Goal: Transaction & Acquisition: Purchase product/service

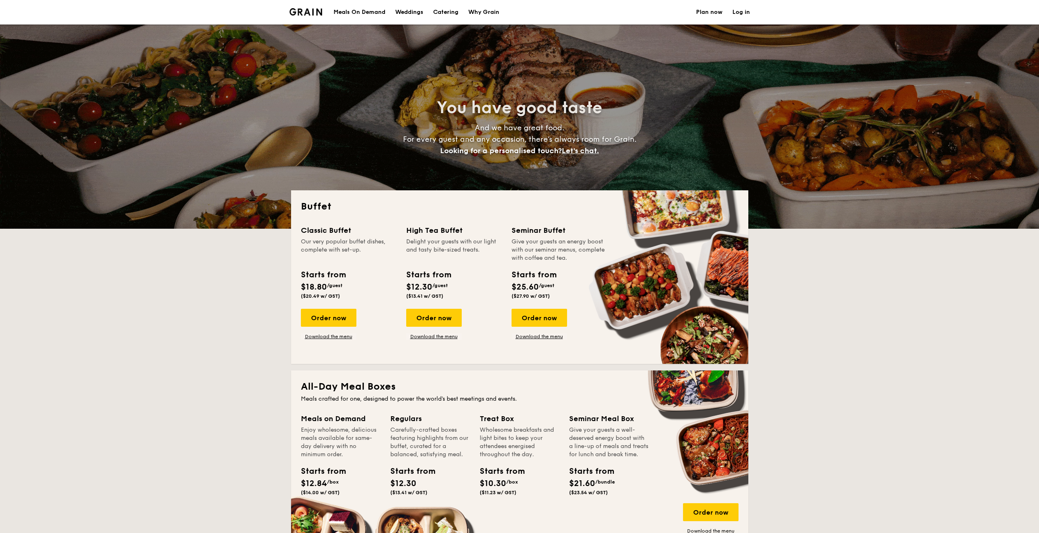
select select
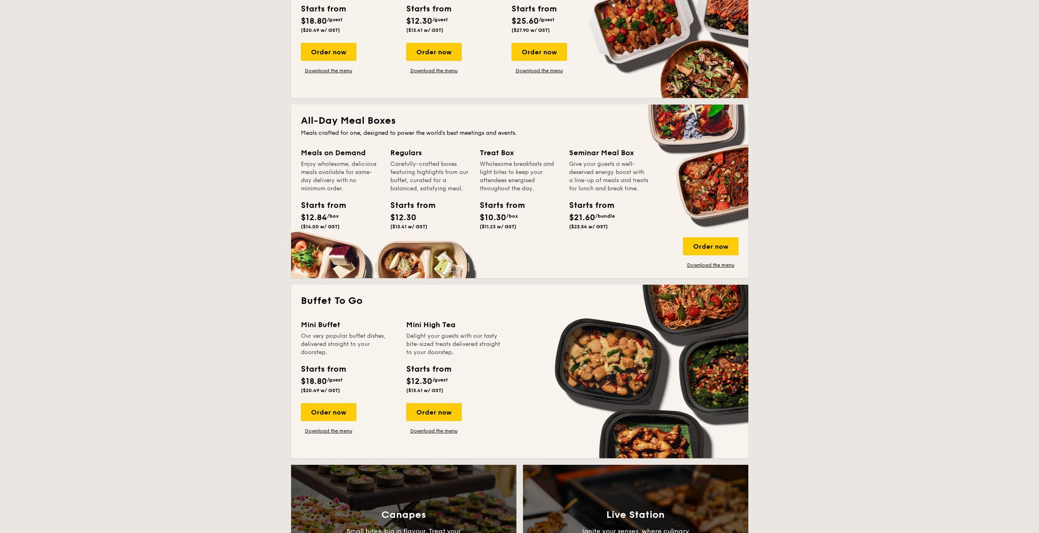
scroll to position [245, 0]
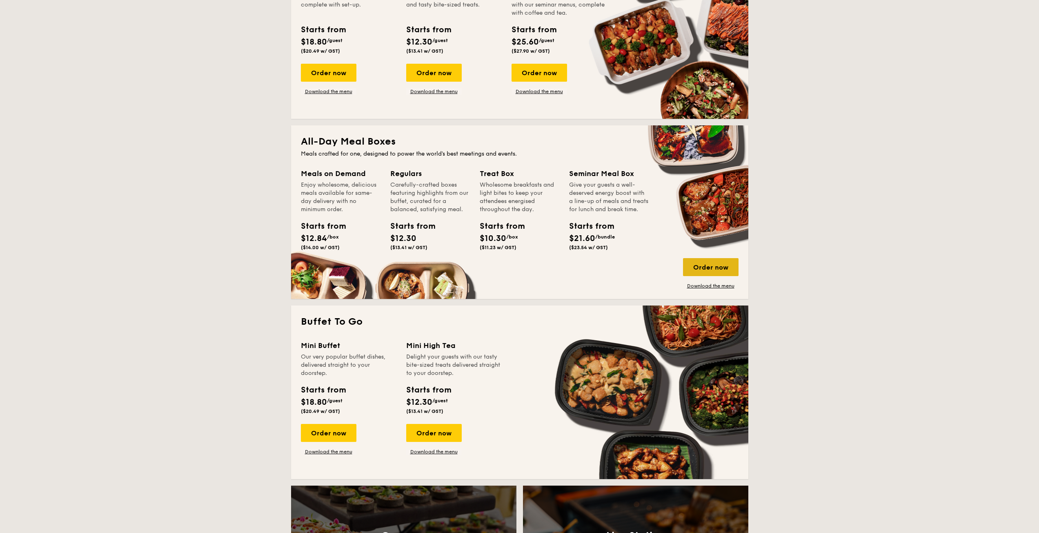
click at [713, 270] on div "Order now" at bounding box center [711, 267] width 56 height 18
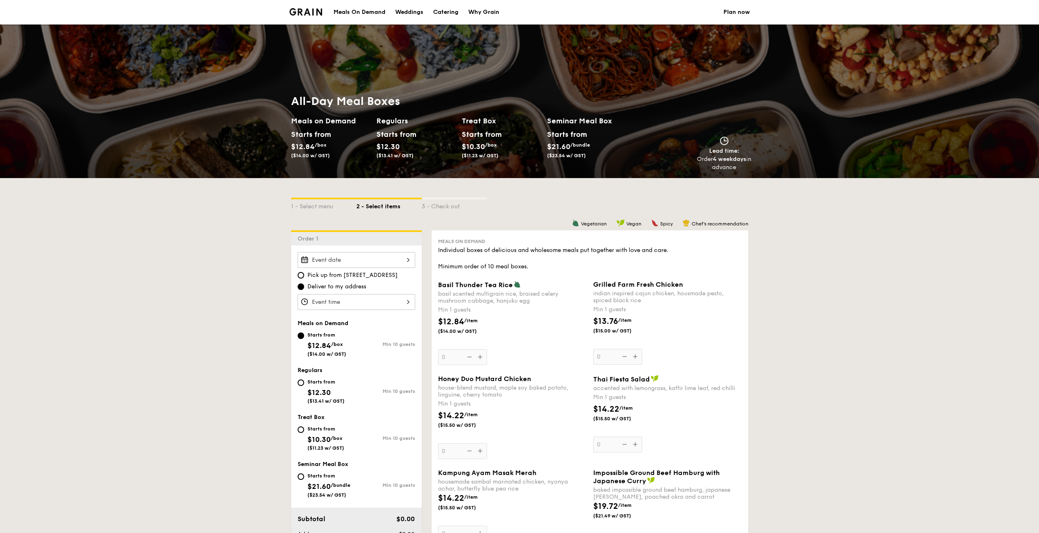
select select
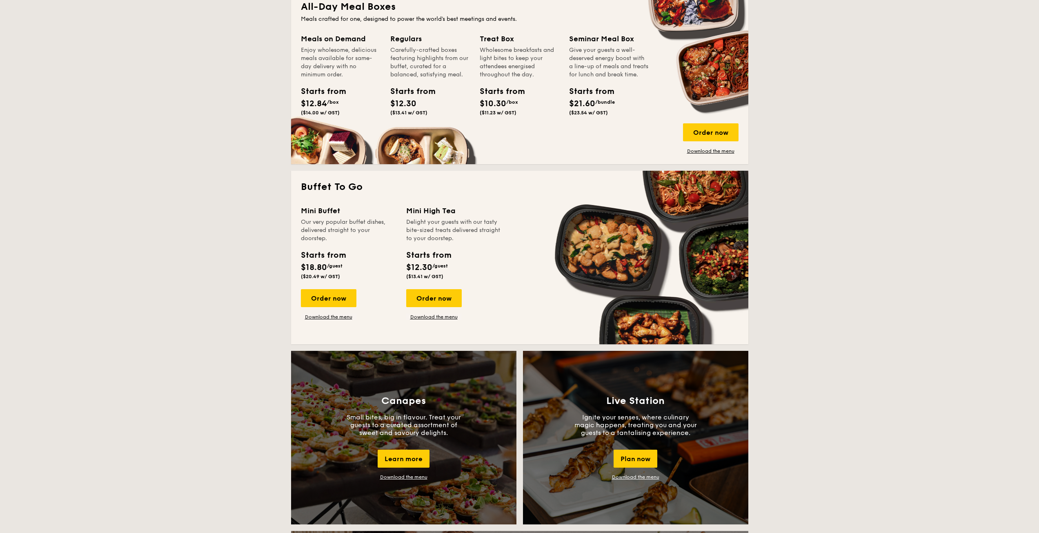
scroll to position [263, 0]
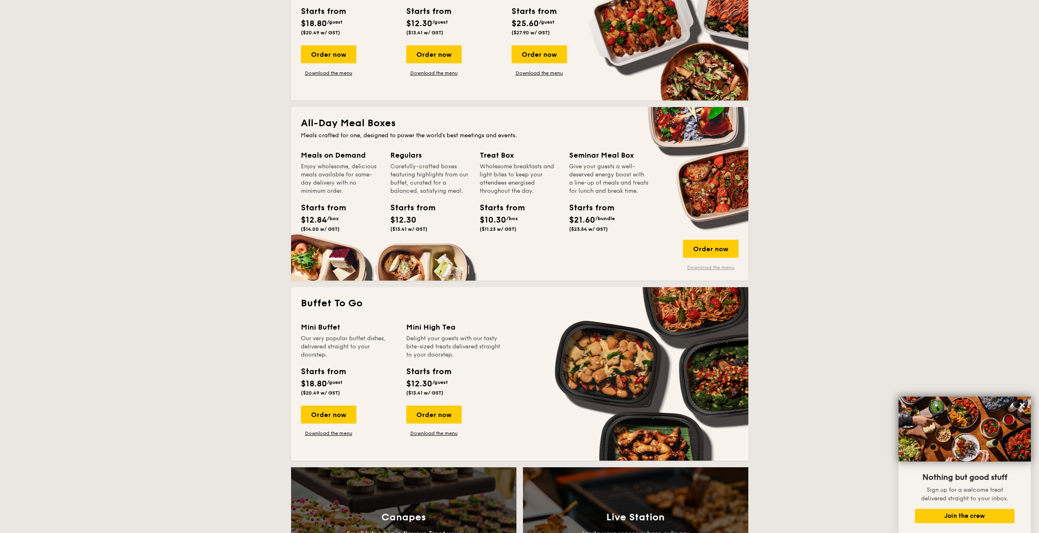
click at [720, 267] on link "Download the menu" at bounding box center [711, 267] width 56 height 7
